Goal: Check status: Check status

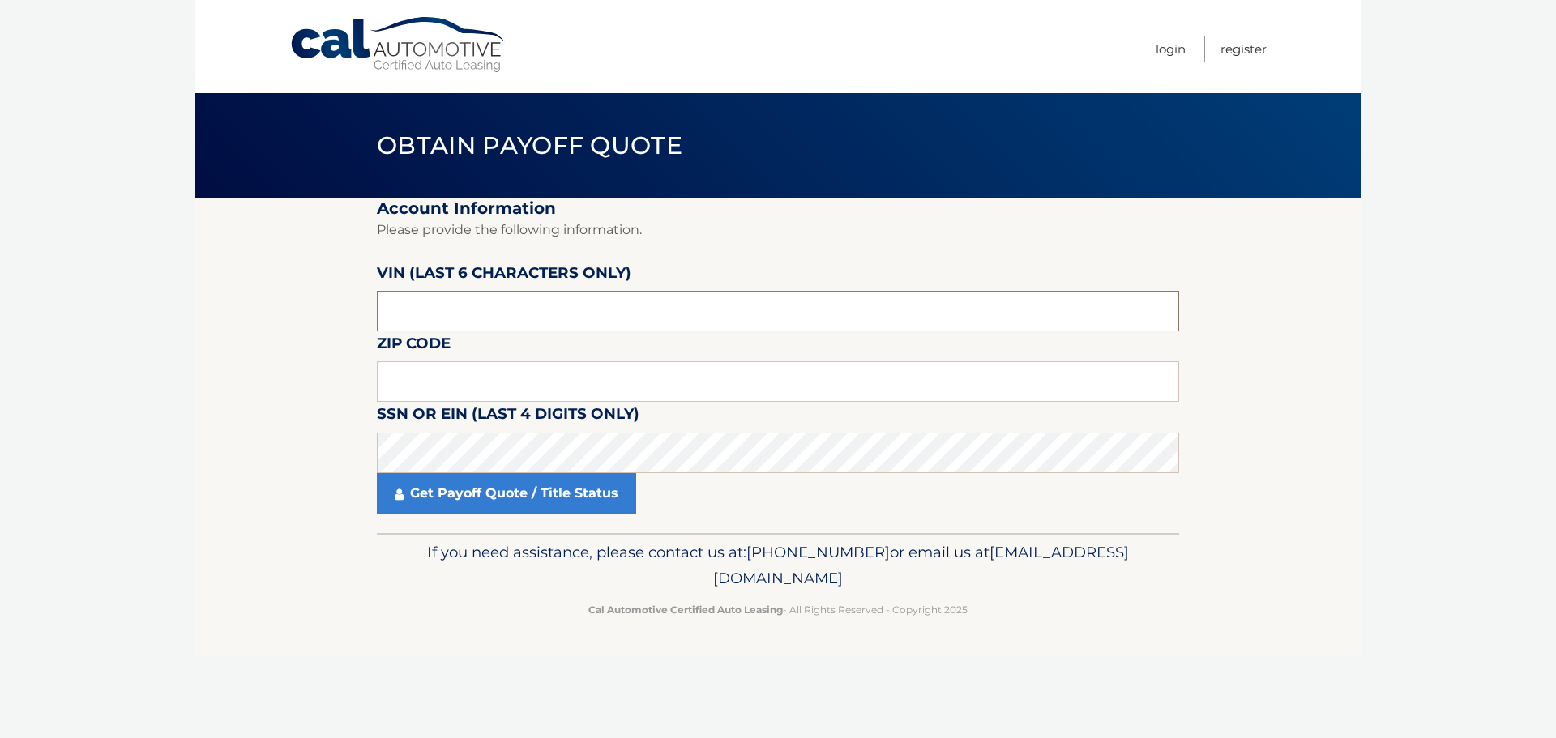
click at [425, 314] on input "text" at bounding box center [778, 311] width 802 height 41
type input "209612"
type input "15131"
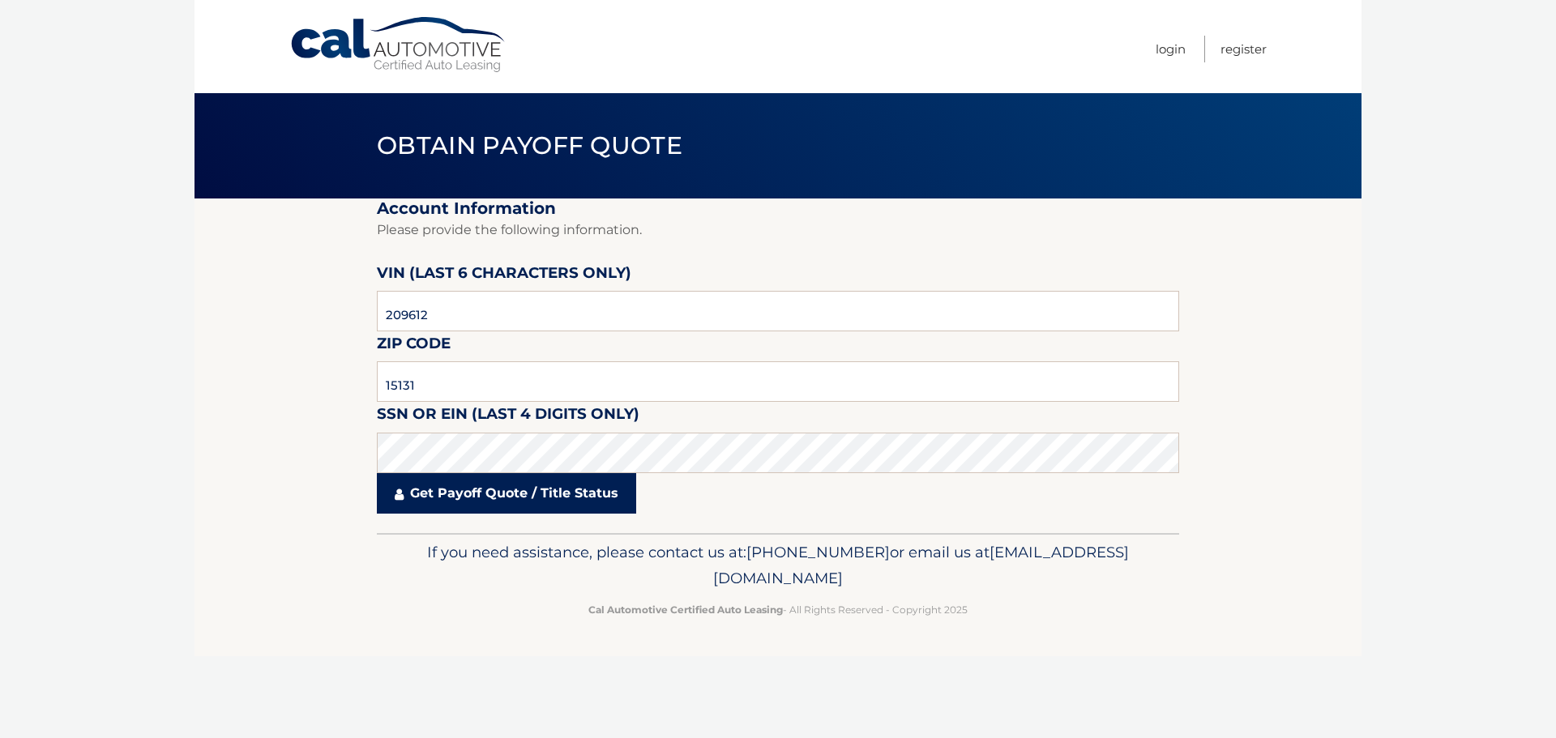
click at [480, 490] on link "Get Payoff Quote / Title Status" at bounding box center [506, 493] width 259 height 41
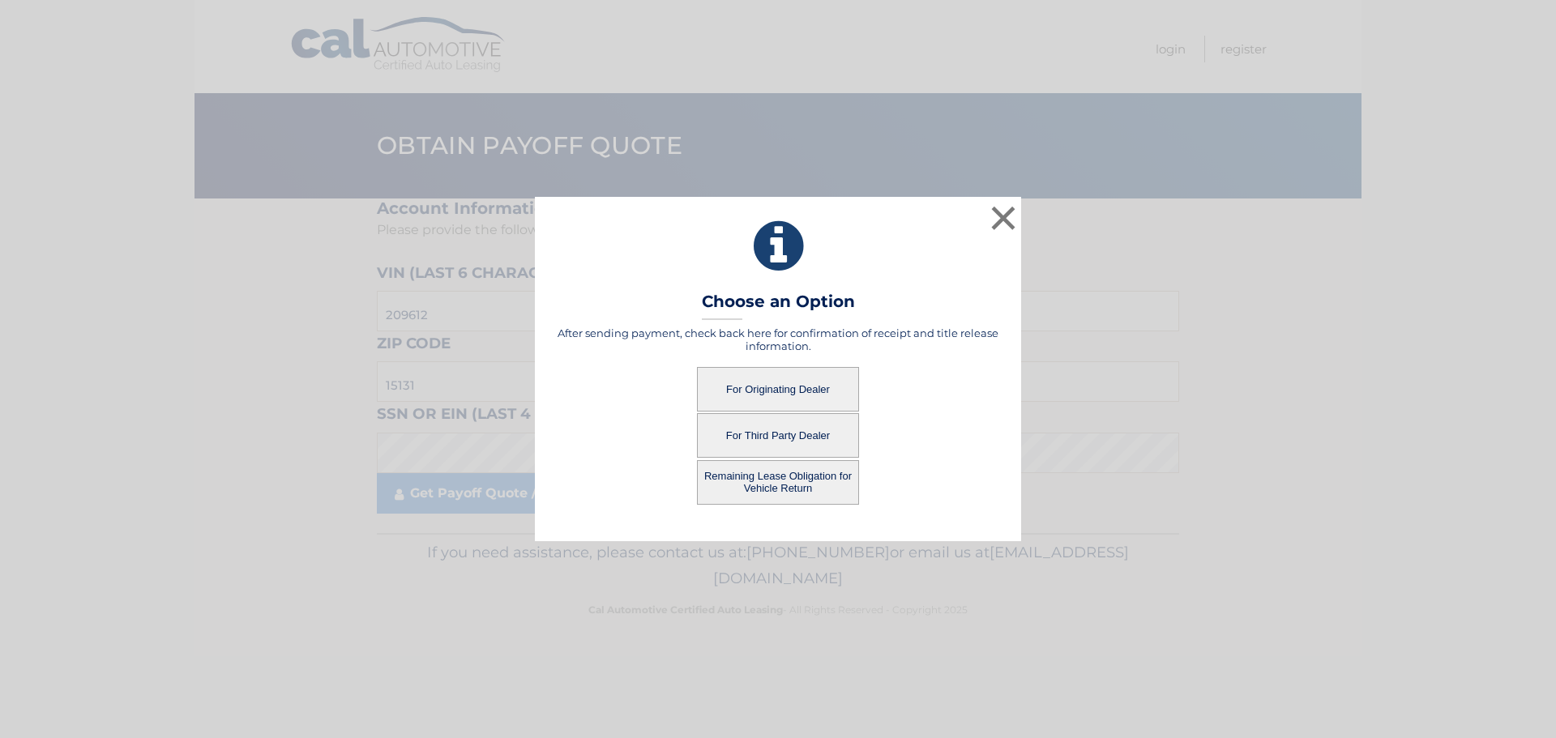
click at [765, 480] on button "Remaining Lease Obligation for Vehicle Return" at bounding box center [778, 482] width 162 height 45
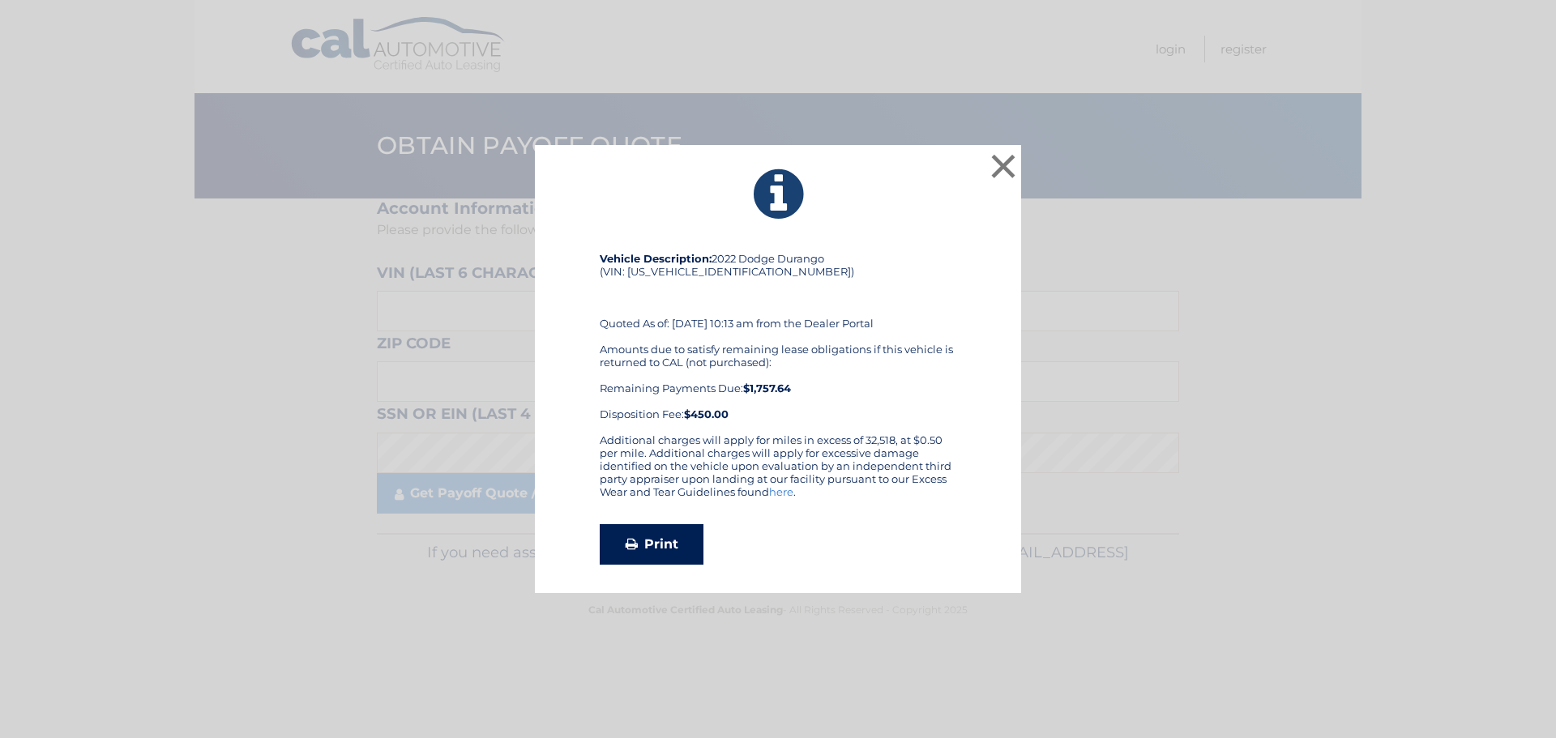
click at [659, 557] on link "Print" at bounding box center [652, 544] width 104 height 41
click at [1007, 162] on button "×" at bounding box center [1003, 166] width 32 height 32
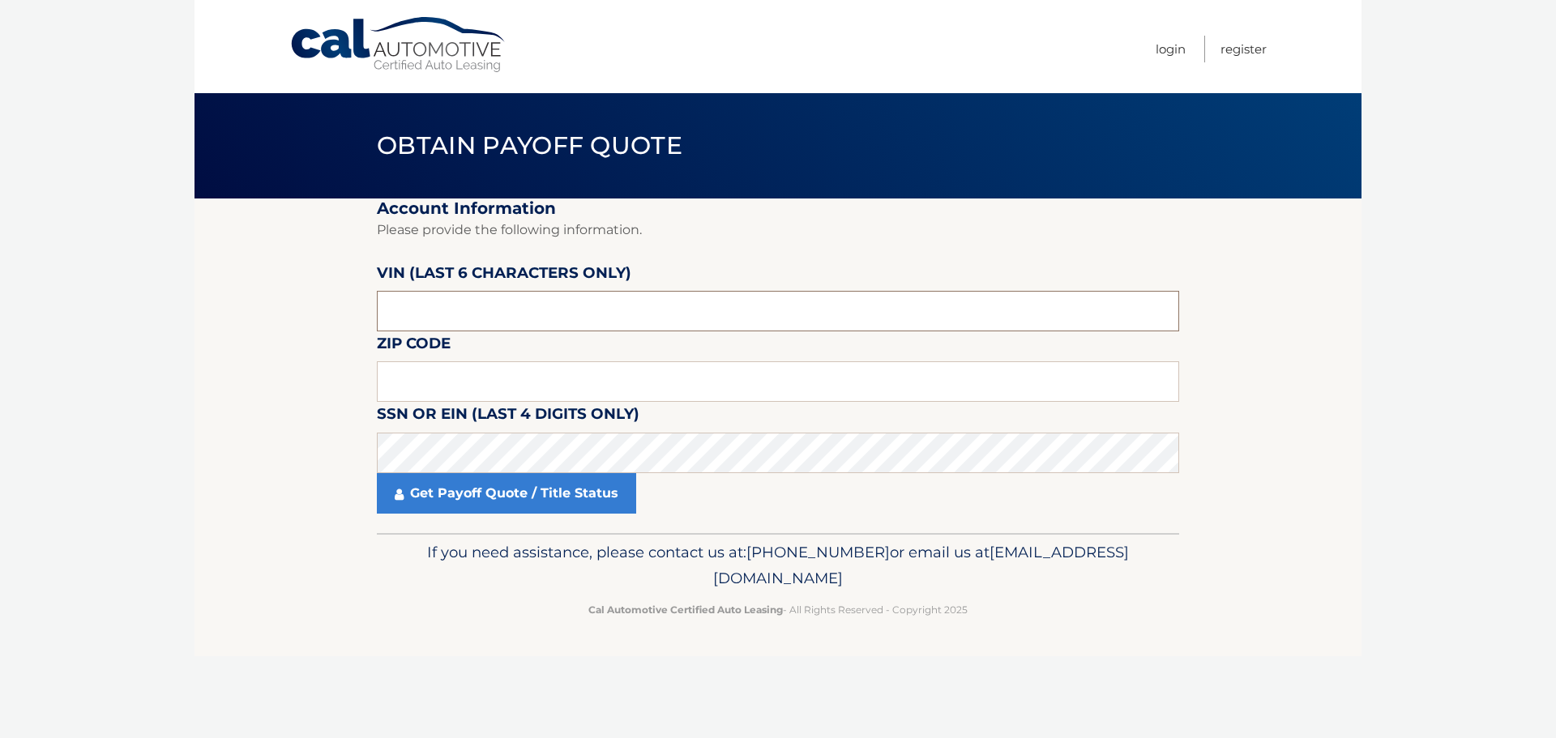
click at [613, 318] on input "text" at bounding box center [778, 311] width 802 height 41
type input "209612"
type input "15131"
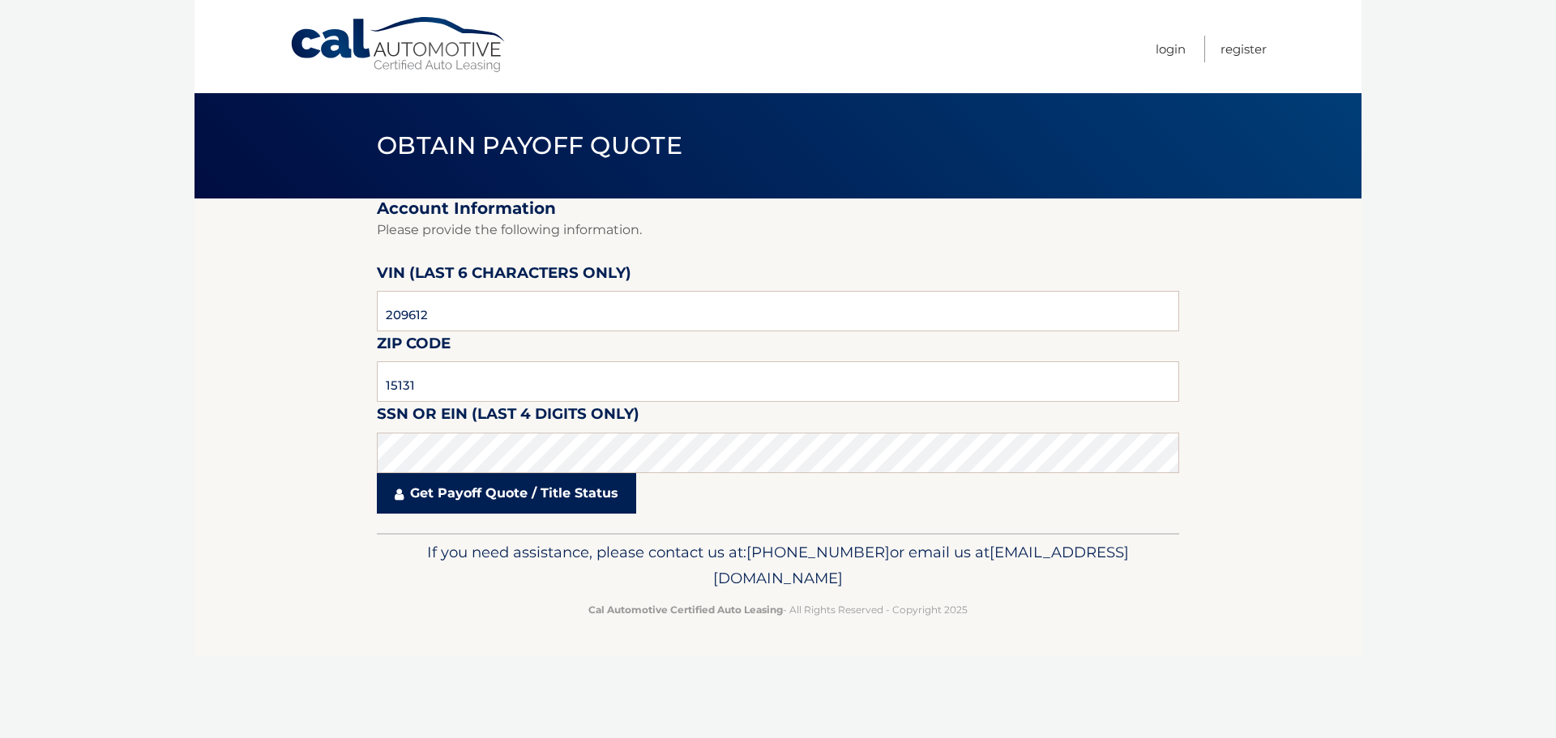
click at [491, 492] on link "Get Payoff Quote / Title Status" at bounding box center [506, 493] width 259 height 41
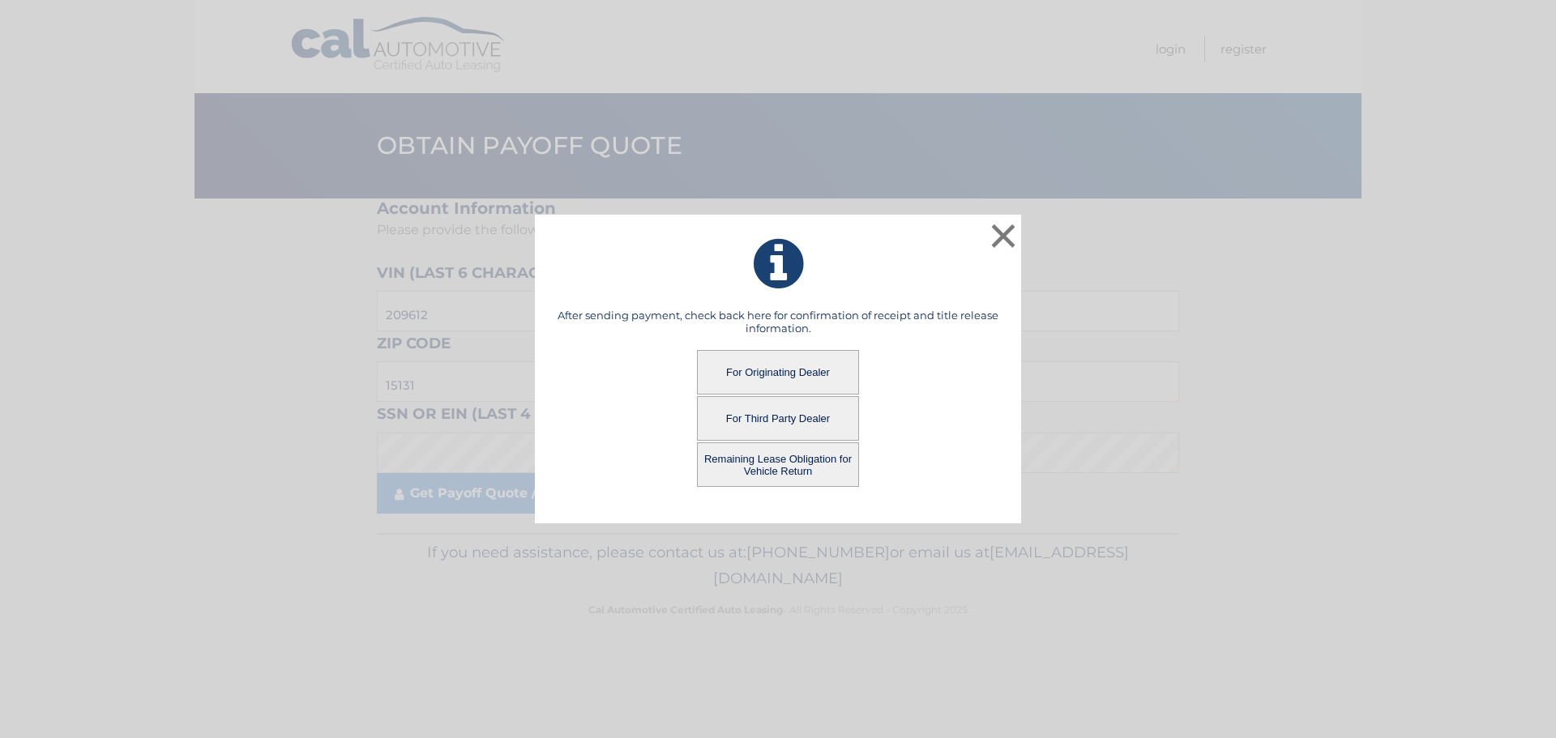
click at [741, 369] on button "For Originating Dealer" at bounding box center [778, 372] width 162 height 45
click at [741, 372] on button "For Originating Dealer" at bounding box center [778, 372] width 162 height 45
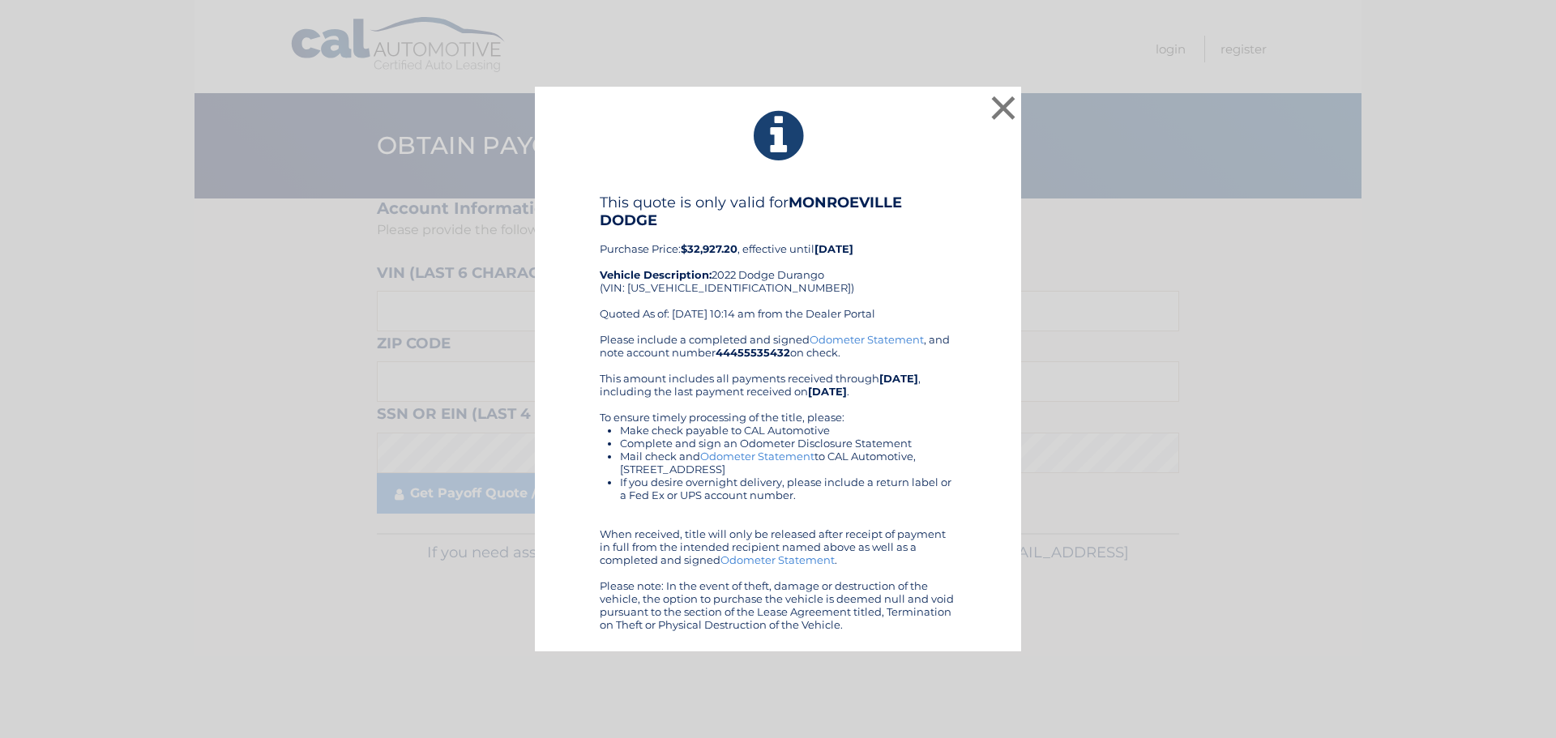
drag, startPoint x: 877, startPoint y: 596, endPoint x: 658, endPoint y: 118, distance: 525.7
click at [658, 118] on div "× This quote is only valid for MONROEVILLE DODGE Purchase Price: $32,927.20 , e…" at bounding box center [778, 370] width 486 height 566
click at [1006, 107] on button "×" at bounding box center [1003, 108] width 32 height 32
